Goal: Information Seeking & Learning: Understand process/instructions

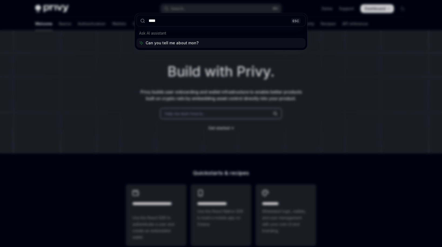
type input "*****"
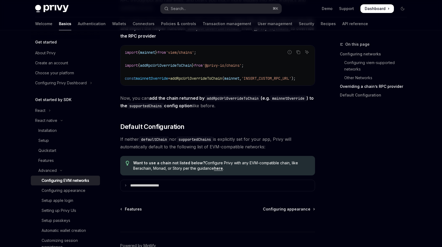
scroll to position [0, 11]
click at [182, 171] on span "Want to use a chain not listed below? Configure Privy with any EVM-compatible c…" at bounding box center [221, 165] width 176 height 11
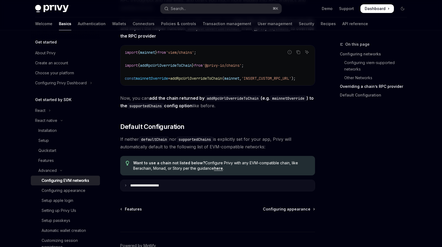
click at [184, 189] on summary "**********" at bounding box center [217, 185] width 194 height 11
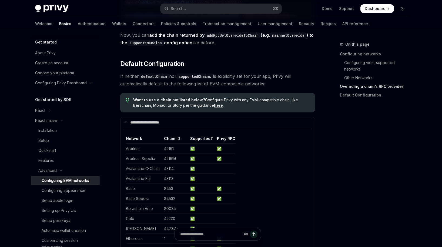
click at [217, 108] on link "here" at bounding box center [218, 105] width 9 height 5
type textarea "*"
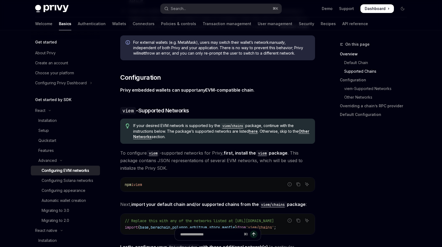
scroll to position [463, 0]
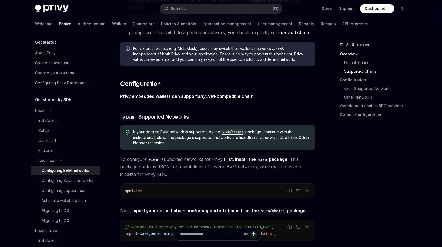
drag, startPoint x: 150, startPoint y: 189, endPoint x: 139, endPoint y: 189, distance: 11.6
click at [139, 189] on code "npm i viem" at bounding box center [218, 190] width 186 height 6
copy span "viem"
click at [141, 195] on div "npm i viem" at bounding box center [217, 191] width 194 height 14
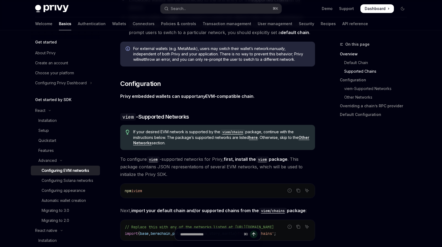
click at [141, 192] on span "viem" at bounding box center [137, 190] width 9 height 5
copy span "viem"
click at [206, 115] on h3 "​ viem -Supported Networks" at bounding box center [217, 117] width 195 height 8
click at [139, 192] on span "viem" at bounding box center [137, 190] width 9 height 5
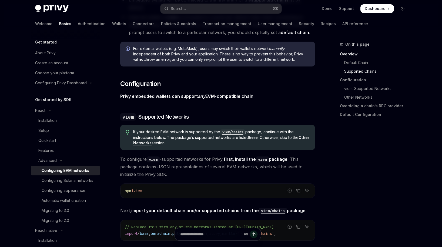
click at [141, 192] on span "viem" at bounding box center [137, 190] width 9 height 5
copy span "viem"
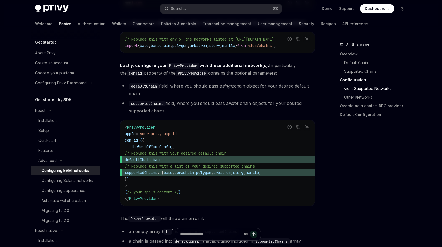
scroll to position [651, 0]
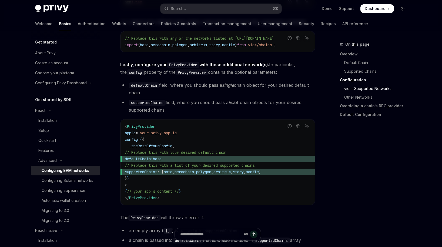
click at [146, 161] on span "defaultChain:" at bounding box center [139, 158] width 28 height 5
copy span "defaultChain"
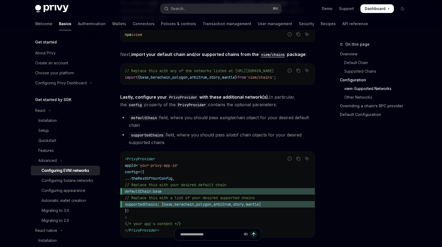
scroll to position [549, 0]
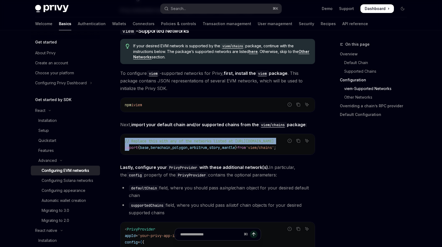
drag, startPoint x: 305, startPoint y: 146, endPoint x: 130, endPoint y: 148, distance: 175.3
click at [130, 148] on div "Report incorrect code Copy Ask AI // Replace this with any of the networks list…" at bounding box center [217, 144] width 195 height 21
click at [130, 148] on span "import" at bounding box center [131, 147] width 13 height 5
drag, startPoint x: 126, startPoint y: 148, endPoint x: 300, endPoint y: 147, distance: 174.2
click at [300, 147] on div "Report incorrect code Copy Ask AI // Replace this with any of the networks list…" at bounding box center [217, 144] width 195 height 21
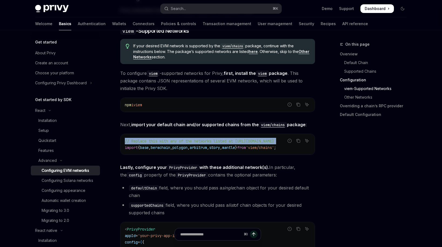
click at [300, 147] on div "Copy" at bounding box center [298, 148] width 12 height 5
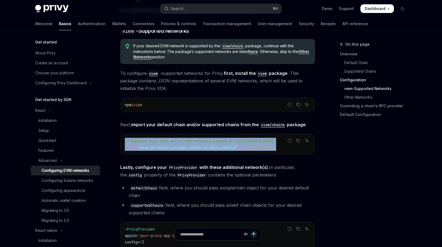
drag, startPoint x: 302, startPoint y: 147, endPoint x: 127, endPoint y: 150, distance: 175.6
click at [127, 150] on div "Report incorrect code Copy Ask AI // Replace this with any of the networks list…" at bounding box center [217, 144] width 195 height 21
click at [127, 150] on div "// Replace this with any of the networks listed at [URL][DOMAIN_NAME] import { …" at bounding box center [217, 144] width 194 height 21
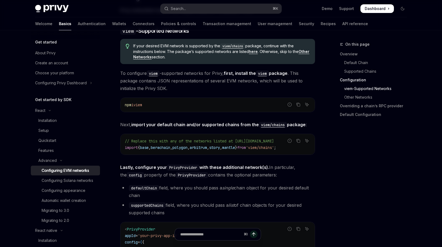
click at [289, 149] on div "Report incorrect code" at bounding box center [290, 148] width 38 height 5
drag, startPoint x: 302, startPoint y: 149, endPoint x: 312, endPoint y: 149, distance: 10.0
click at [312, 149] on div "Ask AI" at bounding box center [306, 148] width 13 height 5
click at [296, 140] on icon "Copy the contents from the code block" at bounding box center [298, 141] width 4 height 4
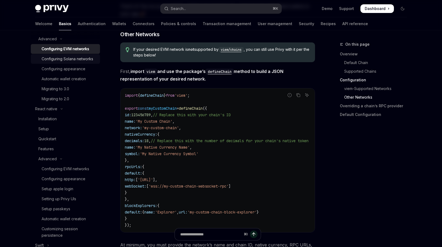
scroll to position [122, 0]
click at [78, 23] on link "Authentication" at bounding box center [92, 23] width 28 height 13
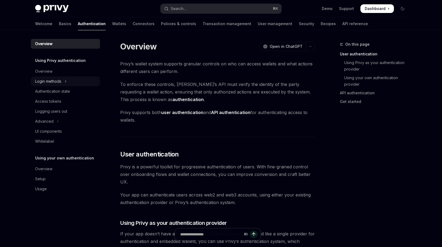
click at [63, 80] on button "Login methods" at bounding box center [65, 81] width 69 height 10
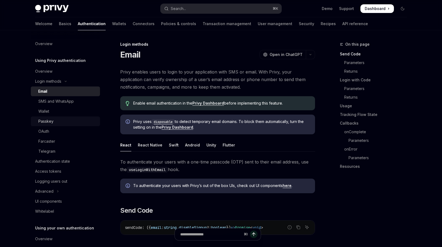
scroll to position [28, 0]
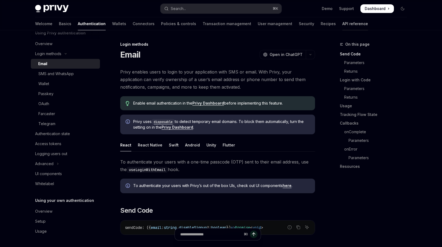
click at [342, 19] on link "API reference" at bounding box center [355, 23] width 26 height 13
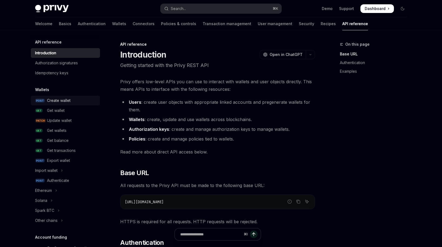
click at [48, 102] on div "Create wallet" at bounding box center [58, 100] width 23 height 6
type textarea "*"
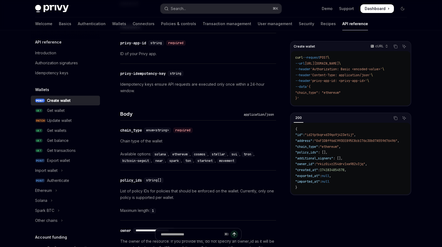
scroll to position [143, 0]
